Goal: Use online tool/utility: Utilize a website feature to perform a specific function

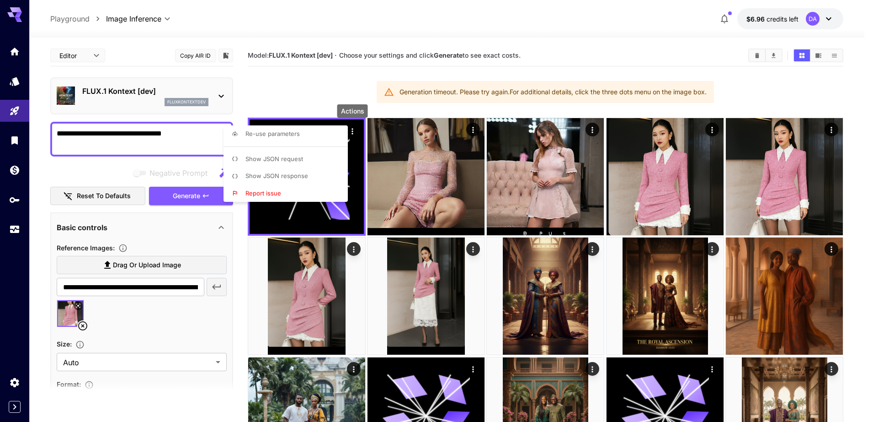
click at [26, 206] on div at bounding box center [436, 211] width 873 height 422
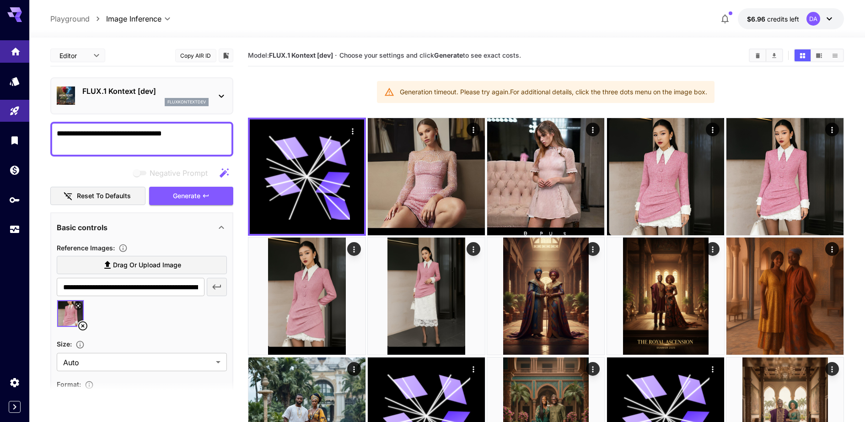
click at [24, 48] on link at bounding box center [14, 51] width 29 height 22
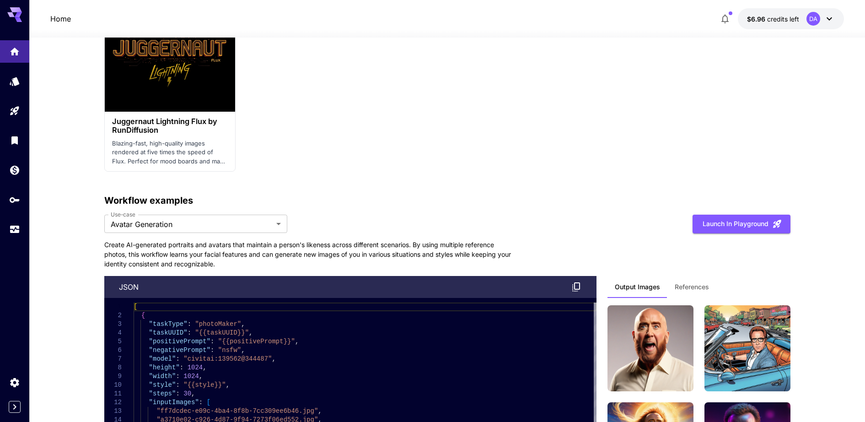
scroll to position [2057, 0]
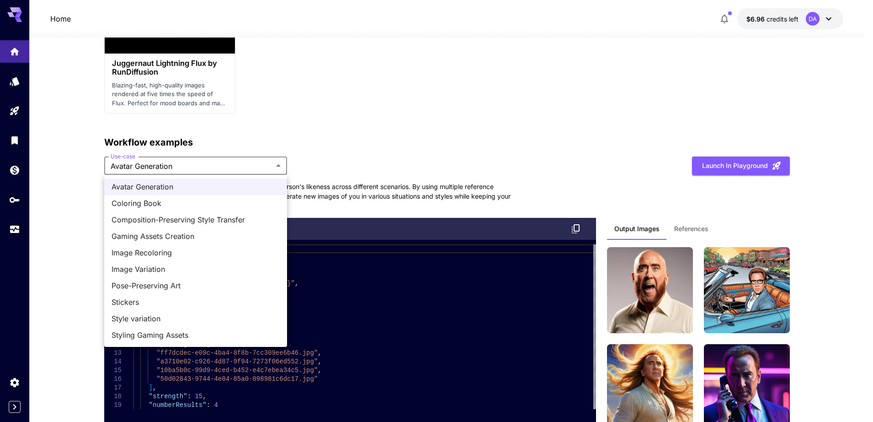
click at [148, 141] on div at bounding box center [436, 211] width 873 height 422
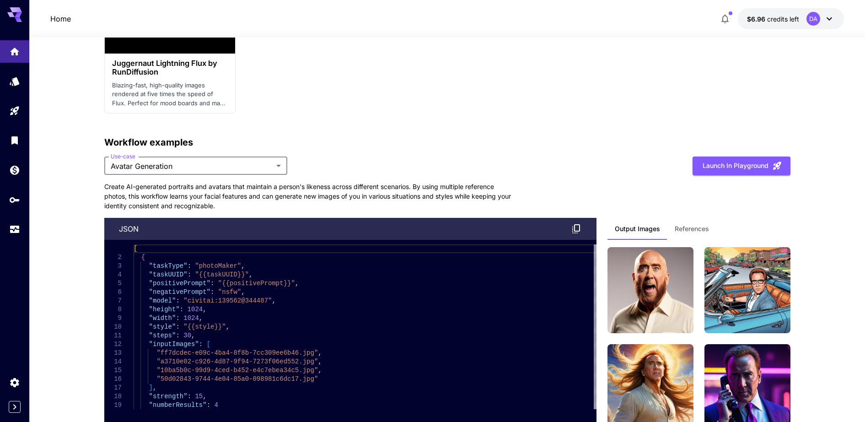
click at [175, 135] on p "Workflow examples" at bounding box center [447, 142] width 686 height 14
drag, startPoint x: 162, startPoint y: 136, endPoint x: 116, endPoint y: 145, distance: 47.6
click at [116, 145] on p "Workflow examples" at bounding box center [447, 142] width 686 height 14
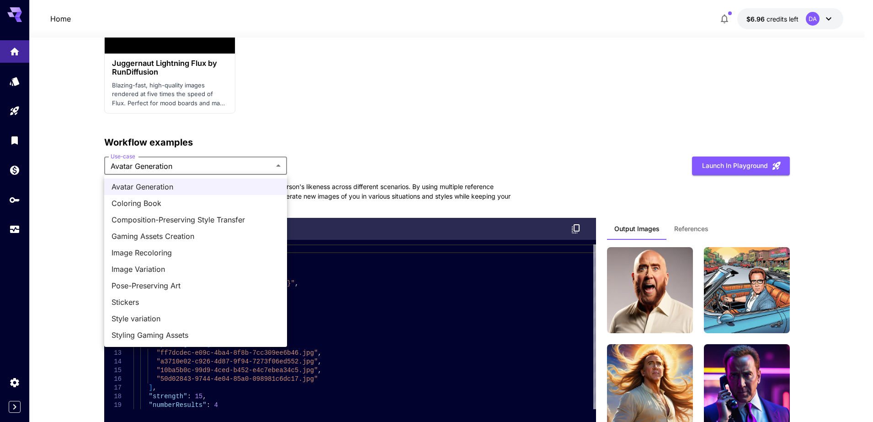
click at [372, 135] on div at bounding box center [436, 211] width 873 height 422
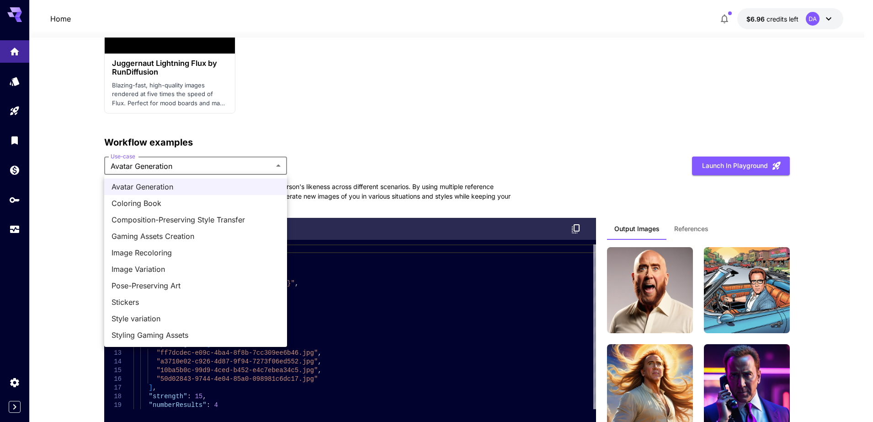
click at [165, 236] on span "Gaming Assets Creation" at bounding box center [196, 235] width 168 height 11
type input "**********"
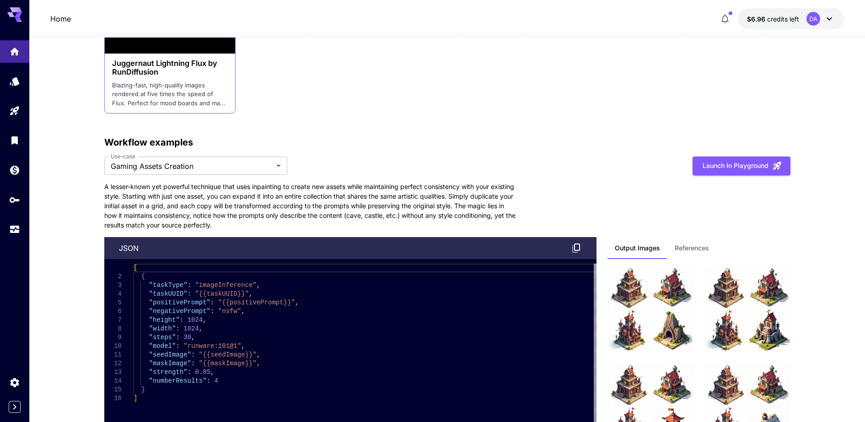
click at [149, 111] on div "Juggernaut Lightning Flux by RunDiffusion Blazing-fast, high-quality images ren…" at bounding box center [170, 82] width 130 height 59
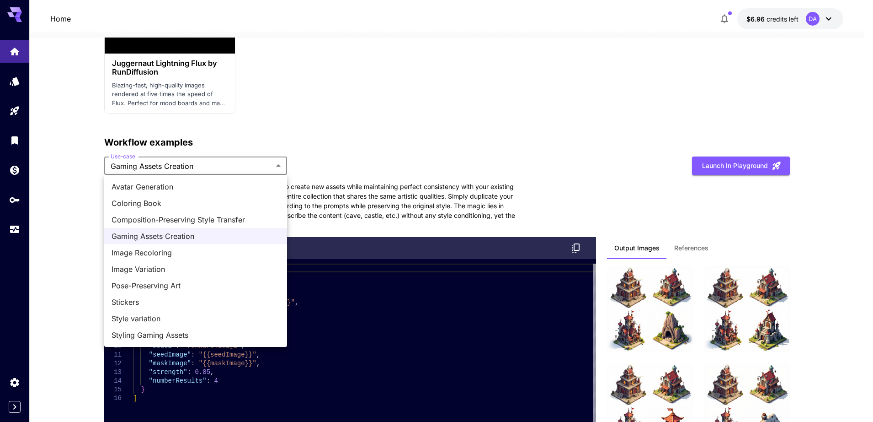
click at [168, 188] on span "Avatar Generation" at bounding box center [196, 186] width 168 height 11
type input "**********"
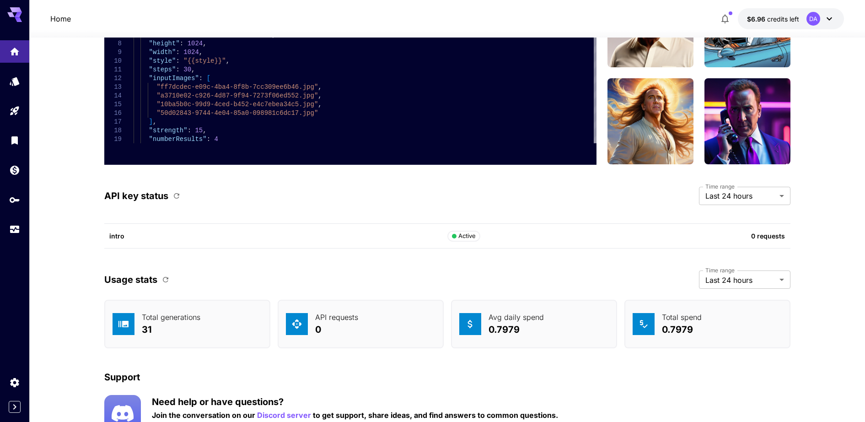
scroll to position [2369, 0]
